Goal: Navigation & Orientation: Find specific page/section

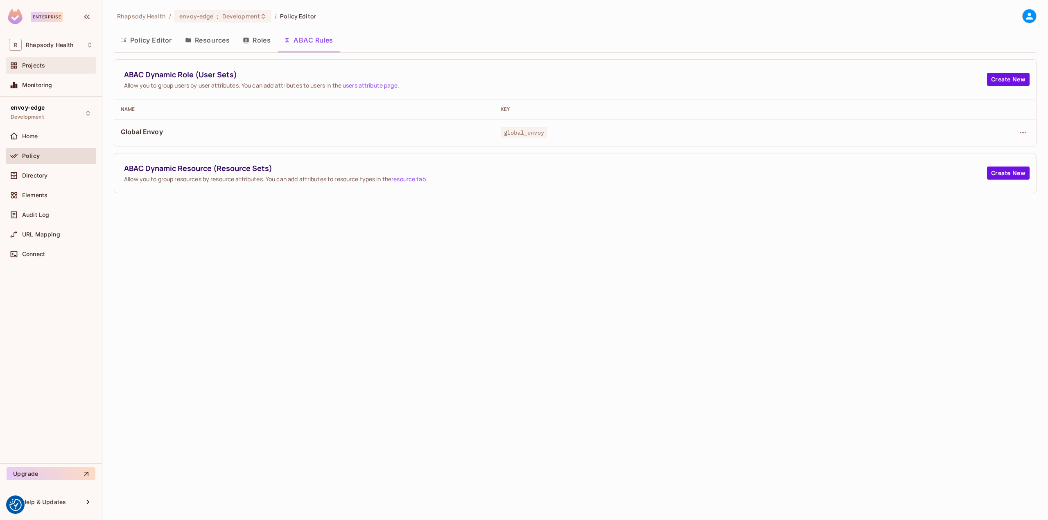
click at [38, 59] on div "Projects" at bounding box center [51, 65] width 90 height 16
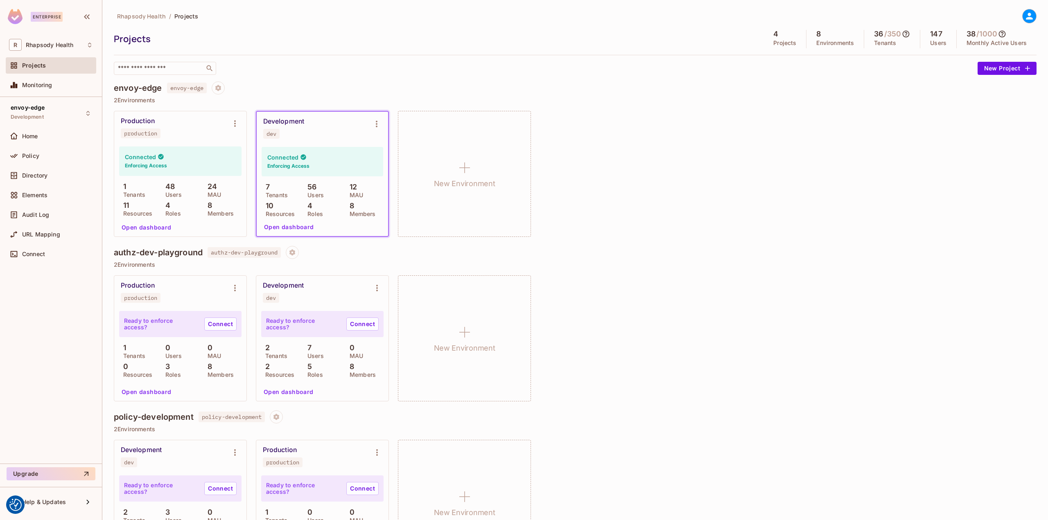
click at [1027, 18] on icon at bounding box center [1029, 16] width 10 height 10
click at [951, 70] on div "Copy Environment Key" at bounding box center [983, 64] width 75 height 16
click at [674, 154] on div at bounding box center [524, 260] width 1048 height 520
click at [50, 46] on span "Rhapsody Health" at bounding box center [49, 45] width 47 height 7
click at [74, 20] on div at bounding box center [524, 260] width 1048 height 520
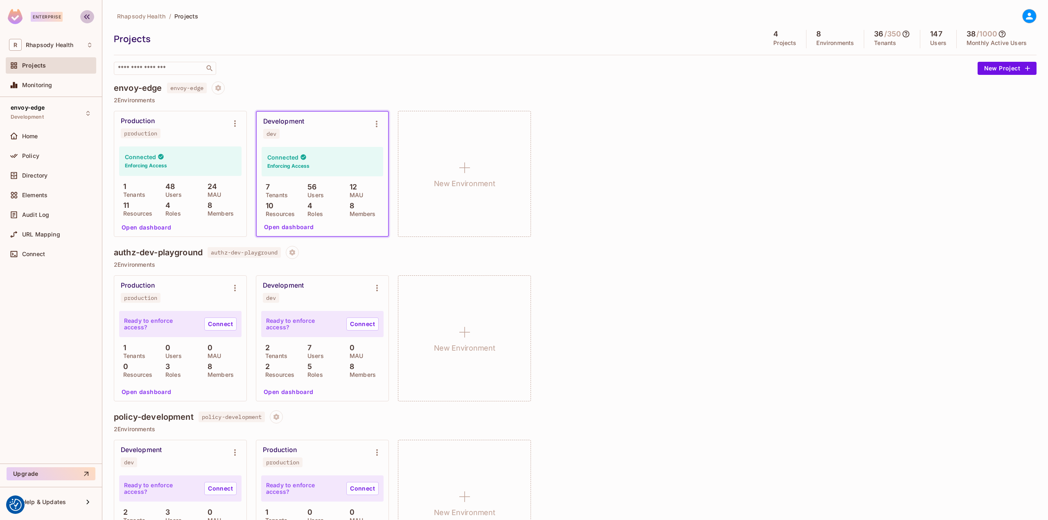
click at [87, 16] on icon "button" at bounding box center [87, 16] width 6 height 5
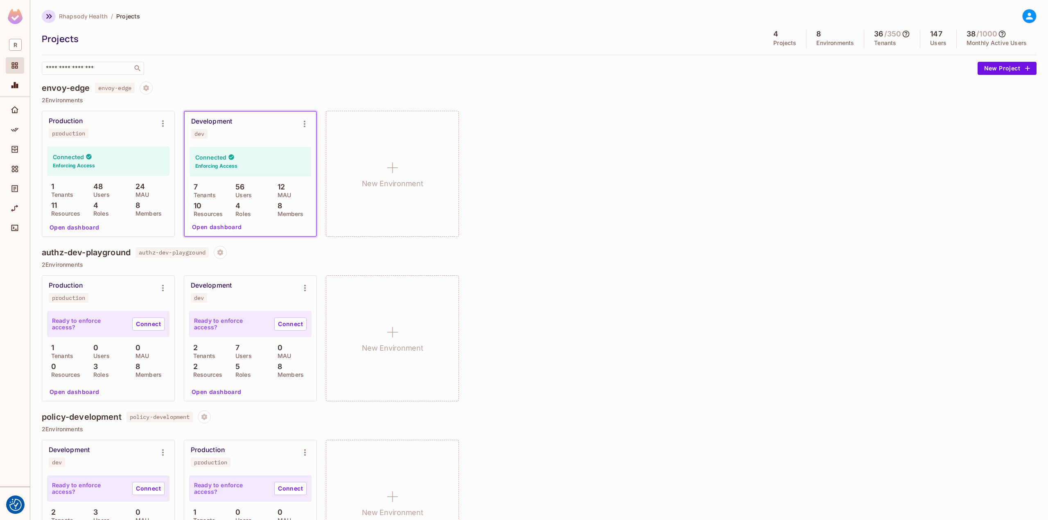
click at [50, 14] on icon "button" at bounding box center [49, 16] width 10 height 10
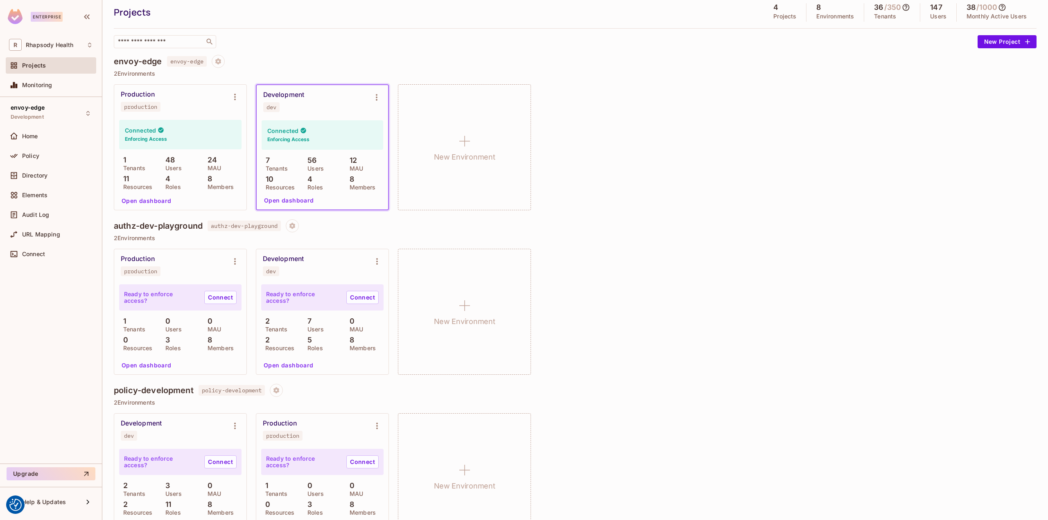
scroll to position [41, 0]
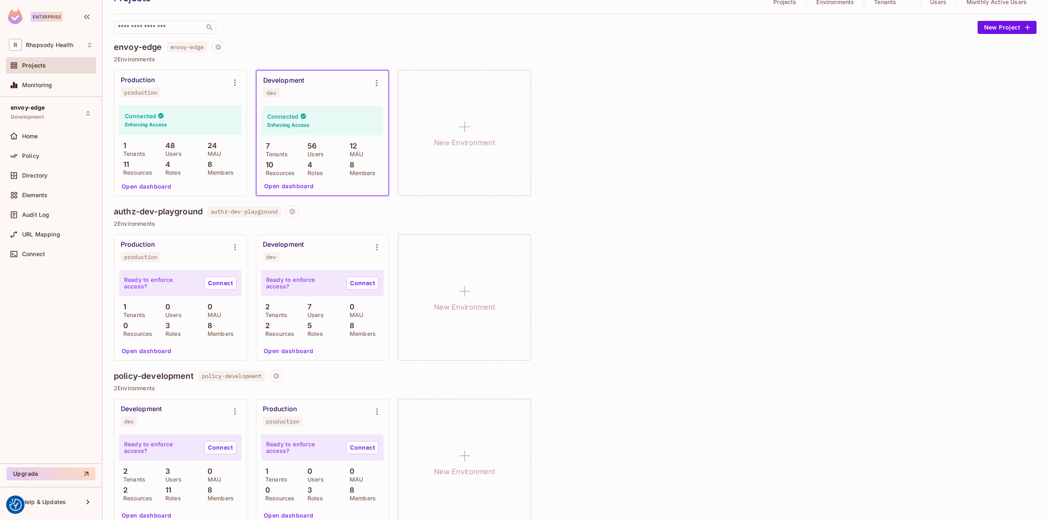
click at [320, 114] on div "Connected Enforcing Access" at bounding box center [323, 120] width 122 height 29
click at [294, 186] on button "Open dashboard" at bounding box center [289, 186] width 56 height 13
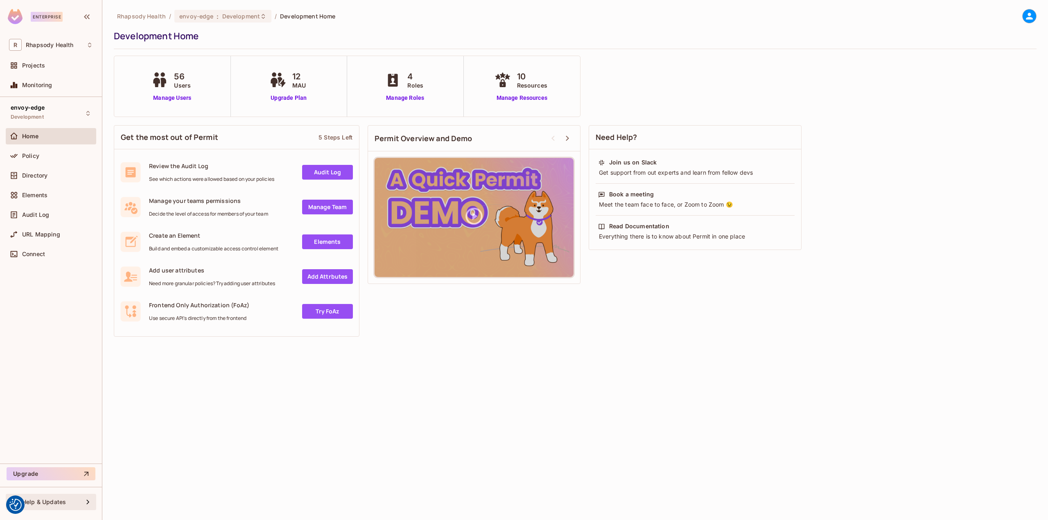
click at [54, 503] on span "Help & Updates" at bounding box center [44, 502] width 44 height 7
click at [246, 419] on div at bounding box center [524, 260] width 1048 height 520
click at [46, 161] on div "Policy" at bounding box center [51, 156] width 90 height 16
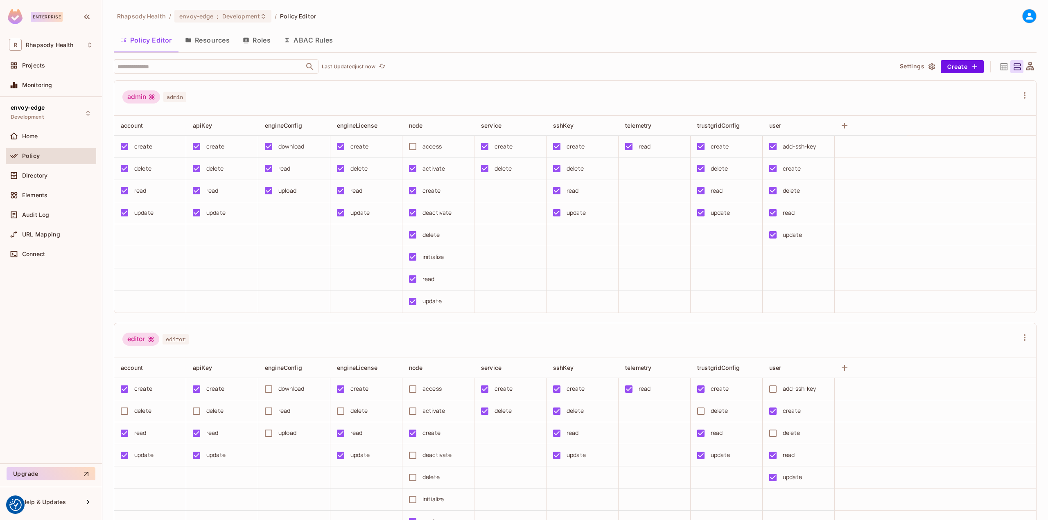
click at [904, 70] on button "Settings" at bounding box center [916, 66] width 41 height 13
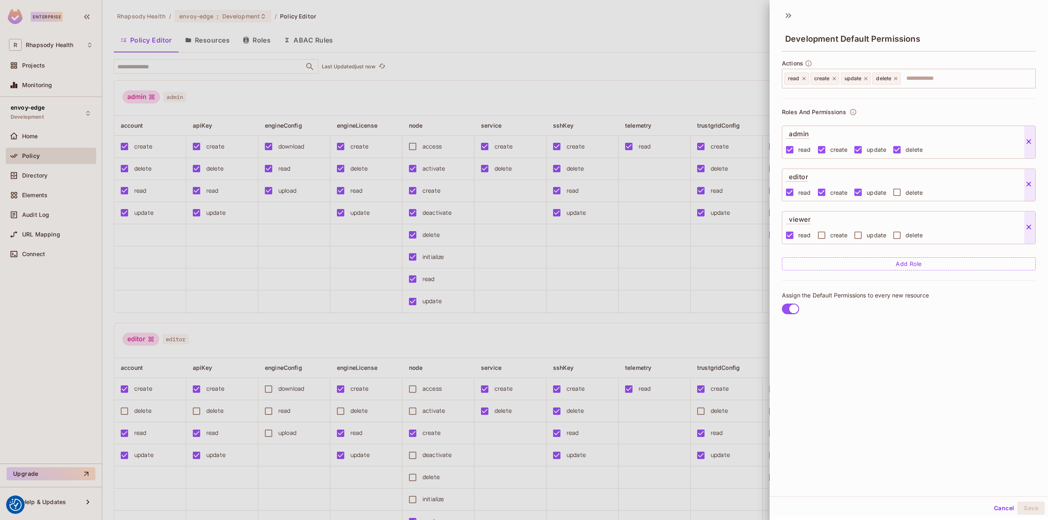
scroll to position [1, 0]
click at [634, 32] on div at bounding box center [524, 260] width 1048 height 520
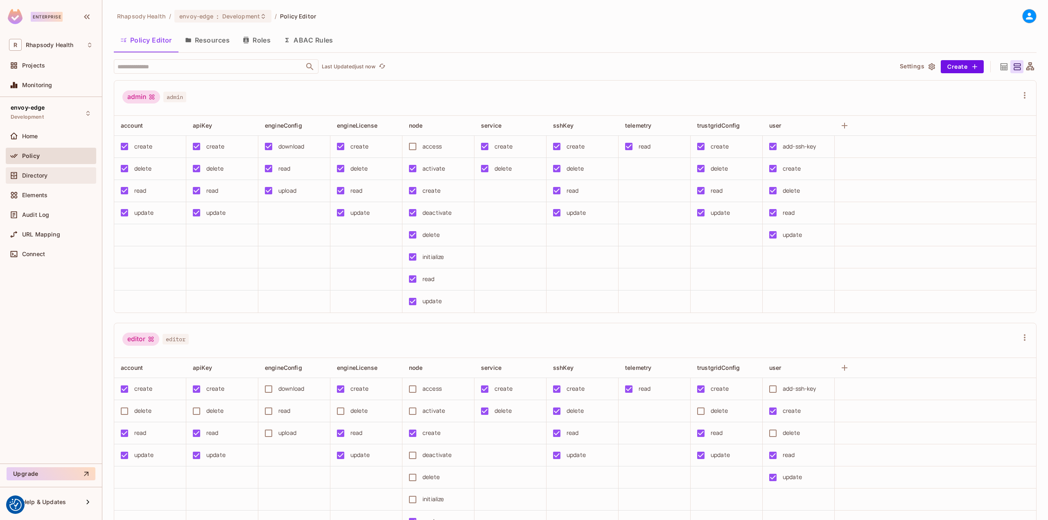
click at [45, 180] on div "Directory" at bounding box center [51, 175] width 90 height 16
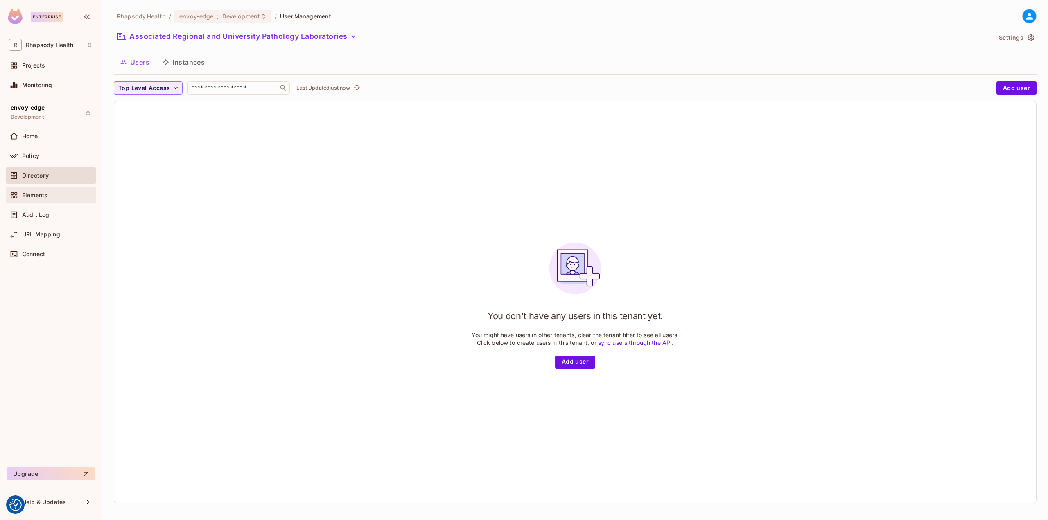
click at [43, 201] on div "Elements" at bounding box center [51, 195] width 90 height 16
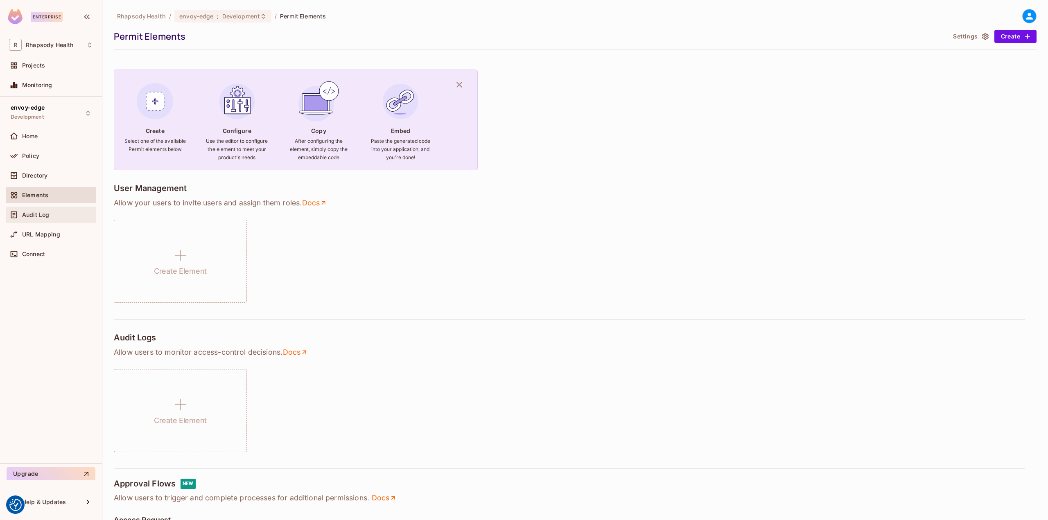
click at [44, 217] on span "Audit Log" at bounding box center [35, 215] width 27 height 7
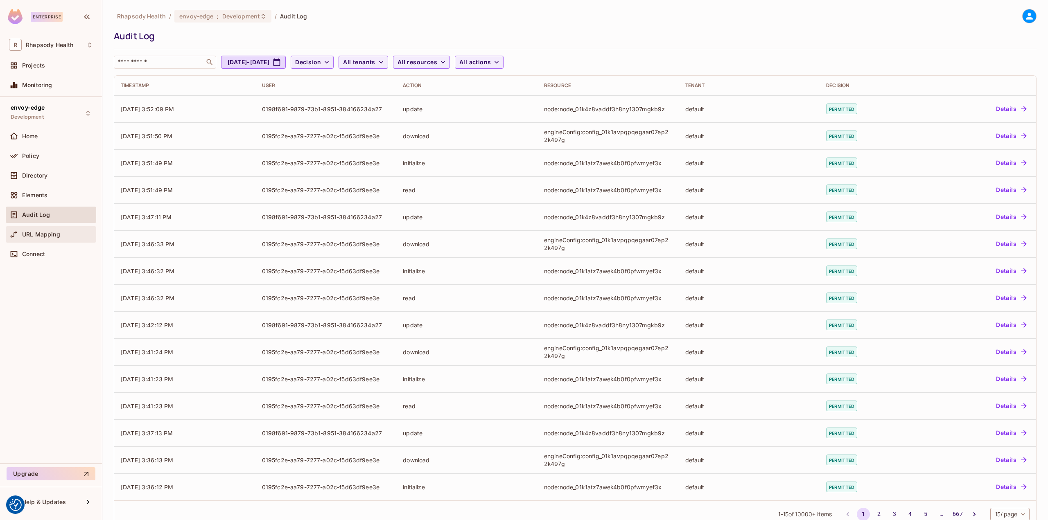
click at [54, 236] on span "URL Mapping" at bounding box center [41, 234] width 38 height 7
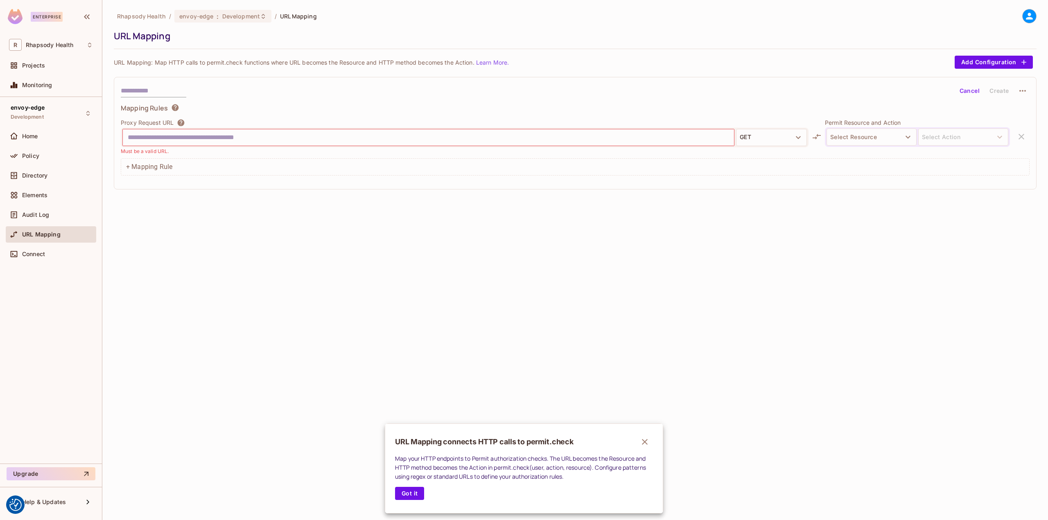
click at [153, 14] on div at bounding box center [524, 260] width 1048 height 520
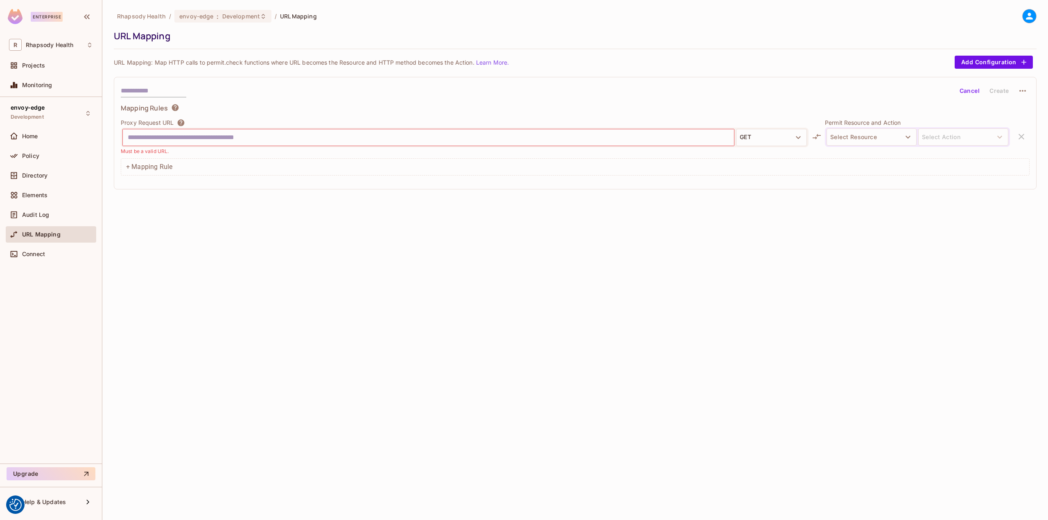
click at [153, 15] on div "URL Mapping connects HTTP calls to permit.check Map your HTTP endpoints to Perm…" at bounding box center [524, 260] width 1048 height 520
click at [27, 45] on span "Rhapsody Health" at bounding box center [49, 45] width 47 height 7
click at [56, 73] on li "Rhapsody Health rhapsody-health" at bounding box center [69, 69] width 127 height 22
click at [251, 5] on div "Rhapsody Health / envoy-edge : Production / URL Mapping URL Mapping URL Mapping…" at bounding box center [574, 260] width 945 height 520
click at [254, 16] on icon at bounding box center [257, 16] width 7 height 7
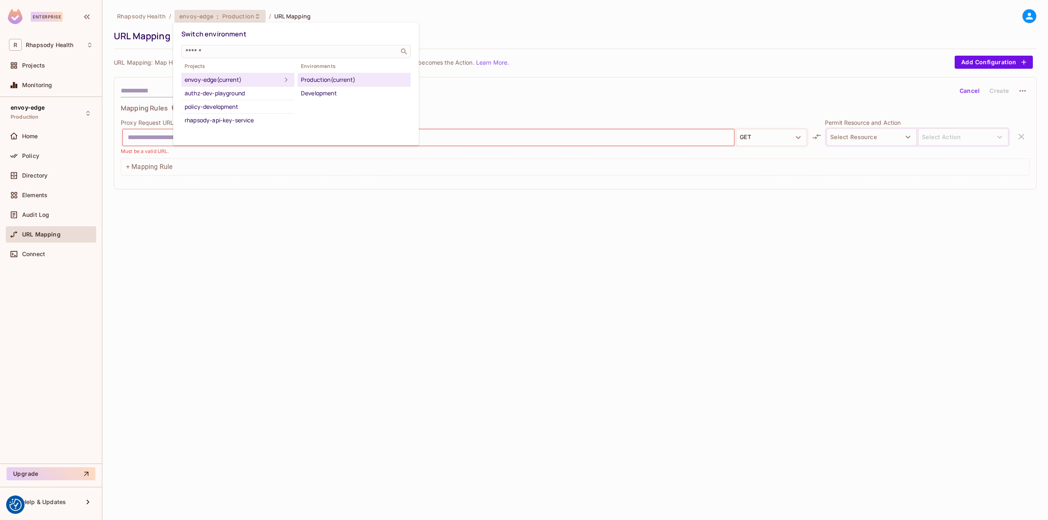
click at [325, 86] on li "Production (current)" at bounding box center [354, 80] width 113 height 14
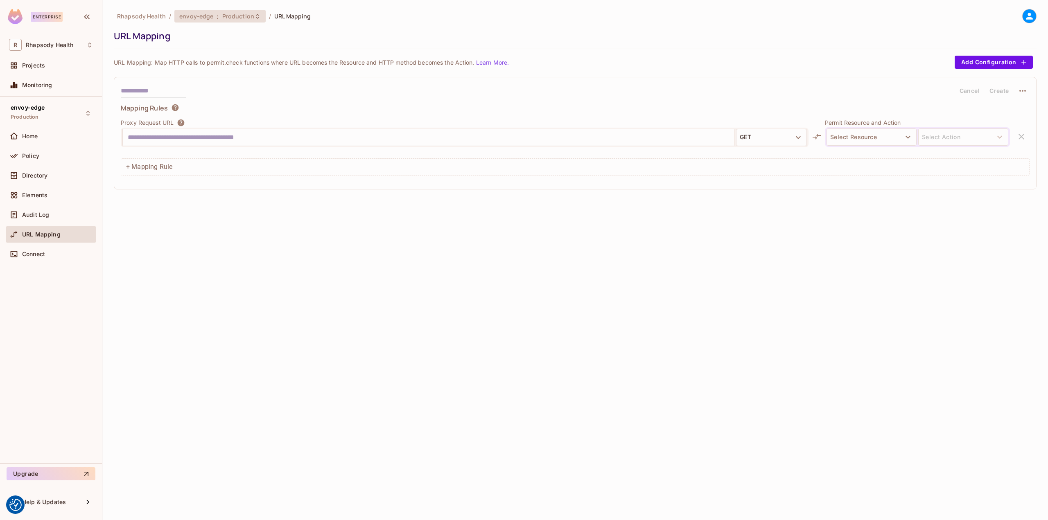
click at [210, 16] on span "envoy-edge" at bounding box center [196, 16] width 34 height 8
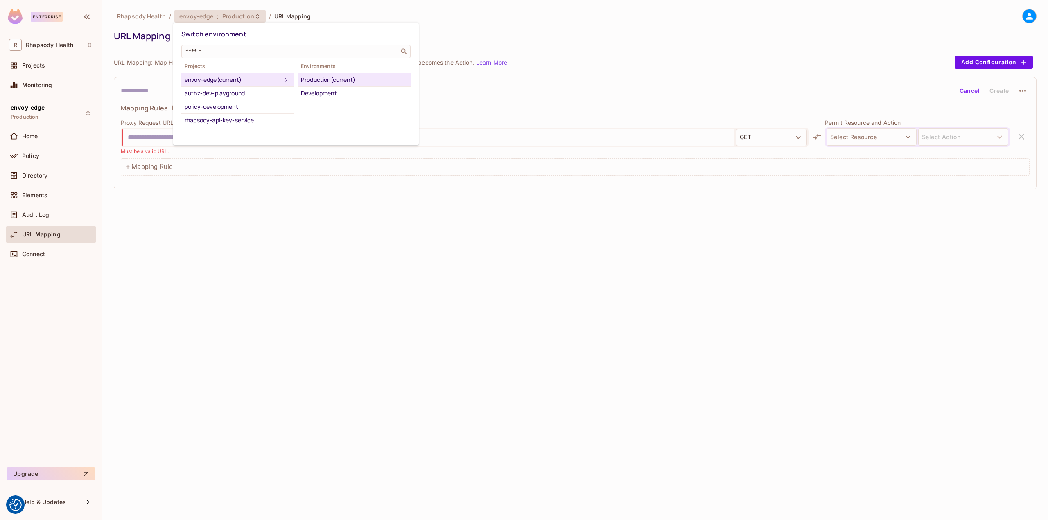
click at [238, 84] on div "envoy-edge (current)" at bounding box center [233, 80] width 97 height 10
click at [307, 93] on div "Development" at bounding box center [354, 93] width 106 height 10
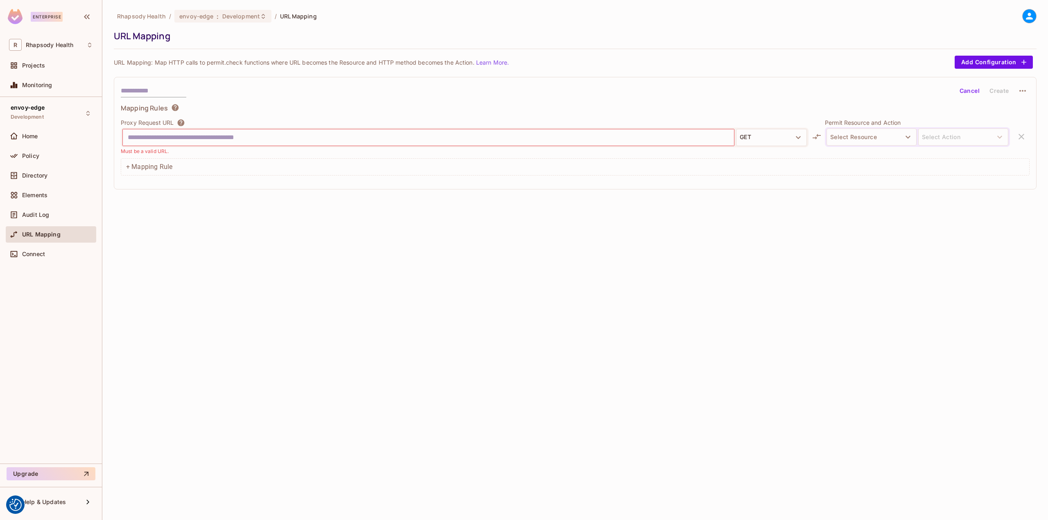
click at [1030, 18] on icon at bounding box center [1029, 16] width 7 height 7
click at [992, 65] on span "Copy Environment Key" at bounding box center [991, 65] width 61 height 8
